Goal: Task Accomplishment & Management: Complete application form

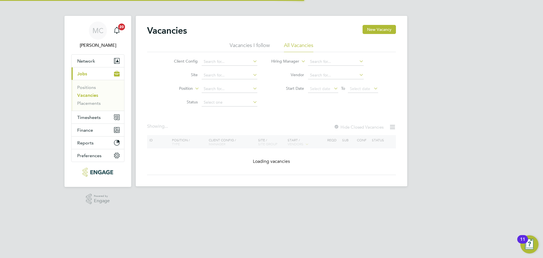
click at [97, 96] on link "Vacancies" at bounding box center [87, 95] width 21 height 5
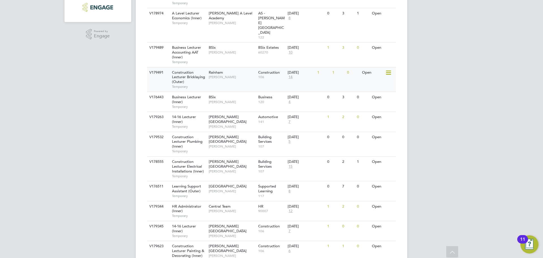
scroll to position [170, 0]
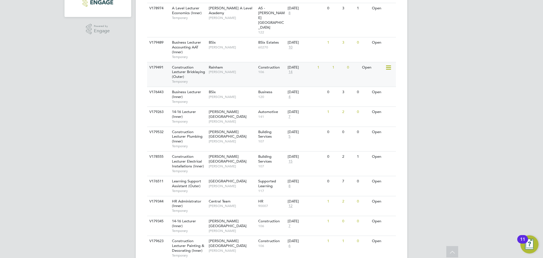
click at [212, 65] on div "V179491 Construction Lecturer Bricklaying (Outer) Temporary Rainham [PERSON_NAM…" at bounding box center [271, 74] width 249 height 25
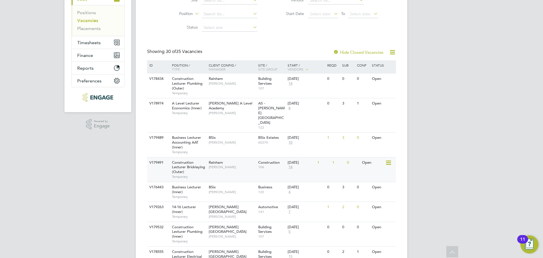
scroll to position [85, 0]
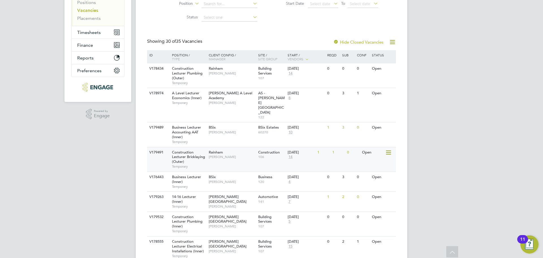
click at [193, 148] on div "Construction Lecturer Bricklaying (Outer) Temporary" at bounding box center [188, 159] width 40 height 24
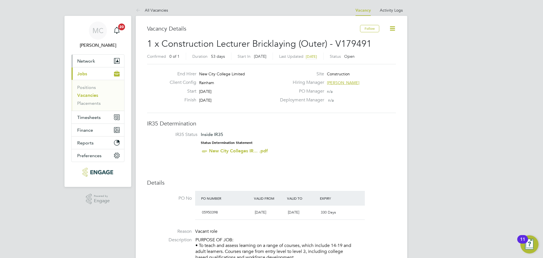
click at [99, 63] on button "Network" at bounding box center [98, 61] width 53 height 12
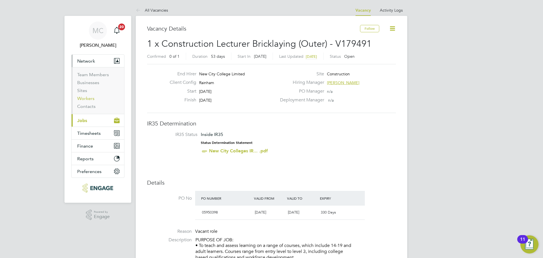
click at [91, 100] on link "Workers" at bounding box center [85, 98] width 17 height 5
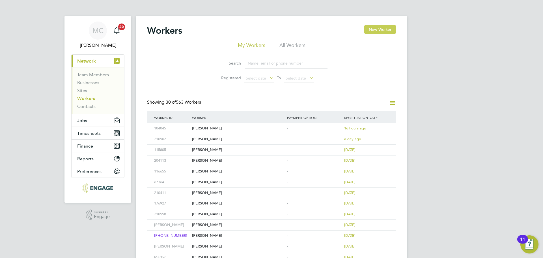
click at [388, 29] on button "New Worker" at bounding box center [380, 29] width 32 height 9
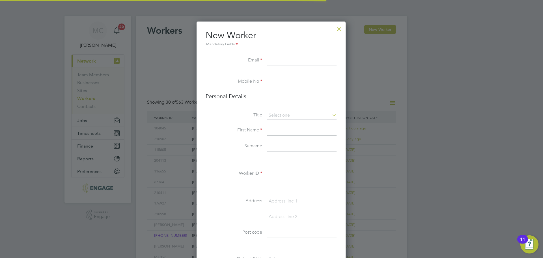
scroll to position [479, 150]
paste input "rapidlondon@msn.com"
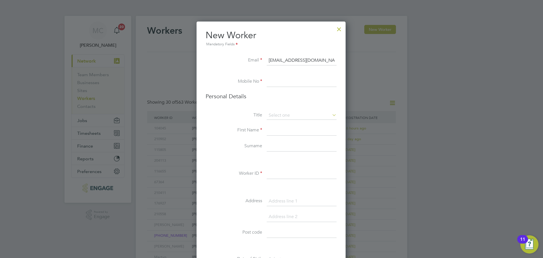
type input "rapidlondon@msn.com"
click at [280, 77] on div "Workers New Worker My Workers All Workers Search Registered Select date To Sele…" at bounding box center [272, 244] width 272 height 457
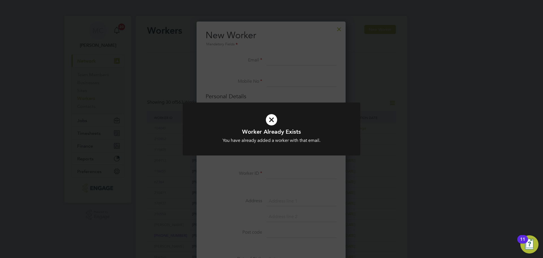
click at [288, 173] on div "Worker Already Exists You have already added a worker with that email. Cancel O…" at bounding box center [271, 129] width 543 height 258
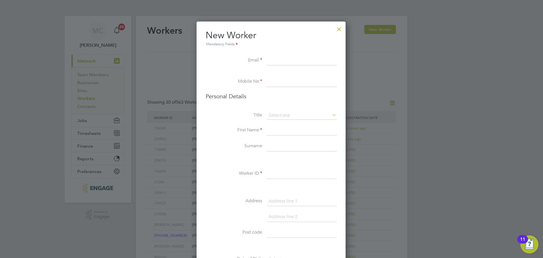
click at [342, 29] on div at bounding box center [339, 28] width 10 height 10
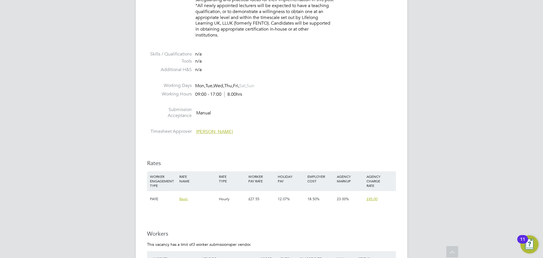
scroll to position [905, 0]
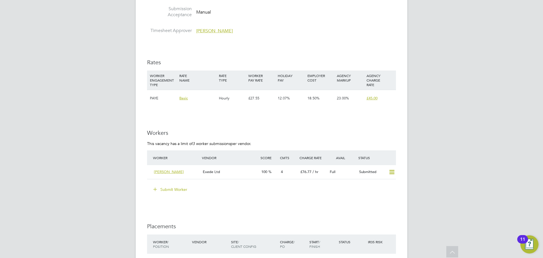
click at [181, 189] on button "Submit Worker" at bounding box center [170, 189] width 42 height 9
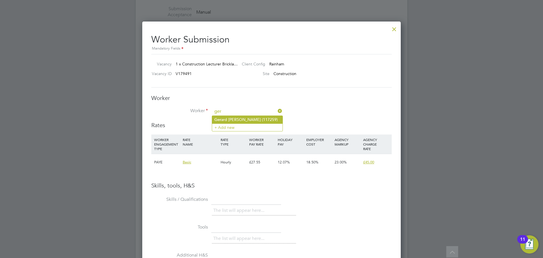
click at [248, 120] on li "Ger ard Langan (117259)" at bounding box center [247, 120] width 70 height 8
type input "Gerard Langan (117259)"
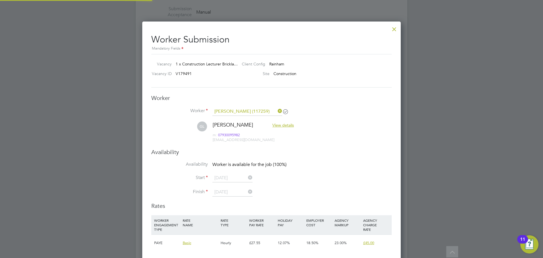
scroll to position [472, 259]
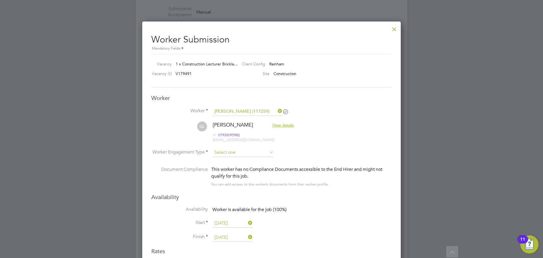
click at [229, 153] on input at bounding box center [242, 152] width 61 height 8
drag, startPoint x: 223, startPoint y: 165, endPoint x: 318, endPoint y: 172, distance: 95.3
click at [226, 166] on li "PAYE" at bounding box center [243, 167] width 62 height 7
type input "PAYE"
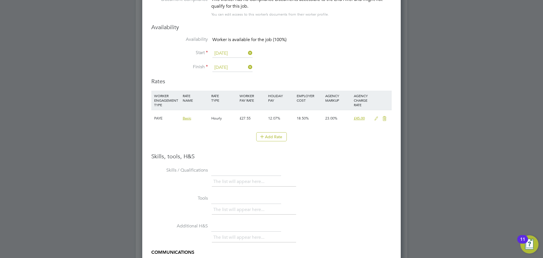
click at [376, 117] on icon at bounding box center [376, 118] width 7 height 5
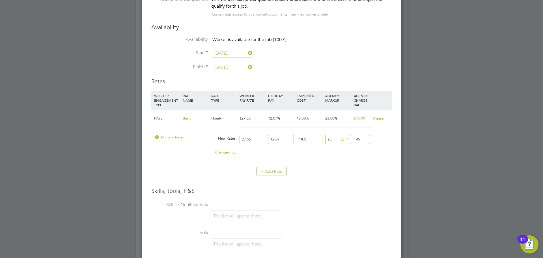
drag, startPoint x: 256, startPoint y: 141, endPoint x: 220, endPoint y: 139, distance: 36.6
click at [220, 139] on div "Primary Rate New Rates: 27.55 12.07 n/a 18.5 n/a 23 0 % 45" at bounding box center [271, 139] width 240 height 15
type input "4"
type input "6.53390514"
type input "40"
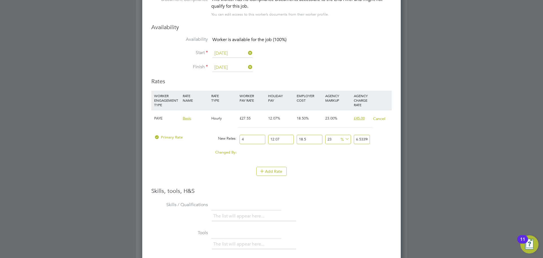
type input "65.3390514"
type input "40"
click at [181, 158] on div "Changed By: 12.45 0.00 0.00 0.00 -7.191000135 3.805084125 7.191000135 20.34" at bounding box center [271, 154] width 240 height 14
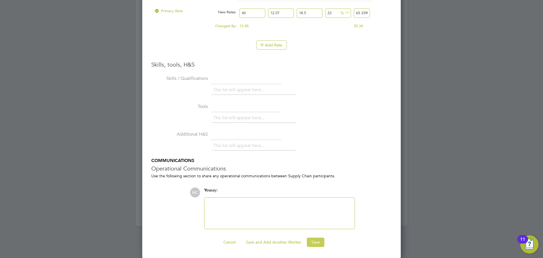
click at [318, 246] on button "Save" at bounding box center [316, 241] width 18 height 9
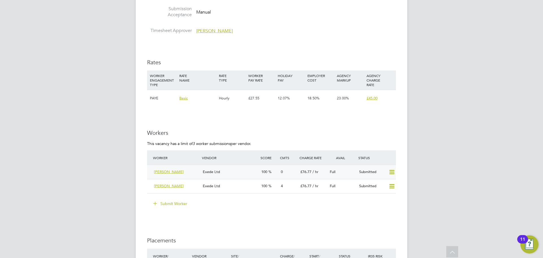
click at [249, 176] on div "Exede Ltd" at bounding box center [230, 171] width 59 height 9
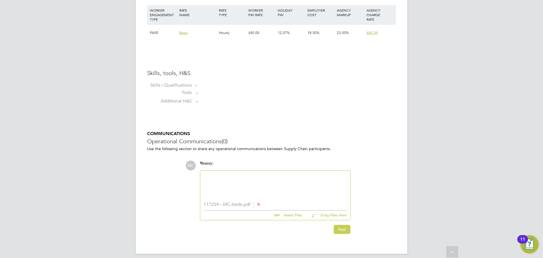
click at [339, 233] on button "Post" at bounding box center [342, 229] width 17 height 9
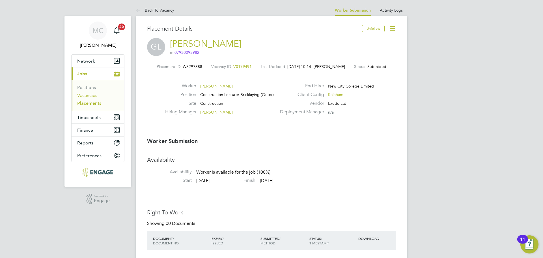
click at [85, 97] on link "Vacancies" at bounding box center [87, 95] width 20 height 5
